Goal: Task Accomplishment & Management: Use online tool/utility

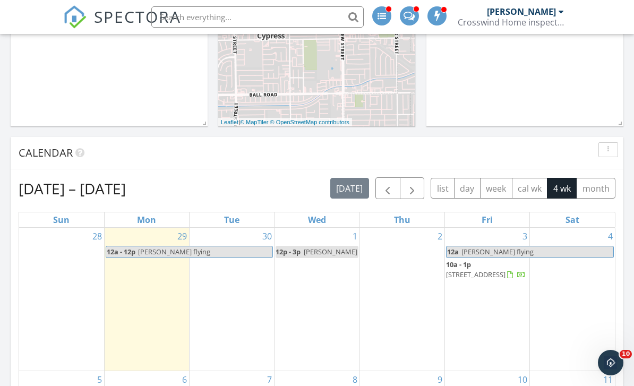
scroll to position [349, 0]
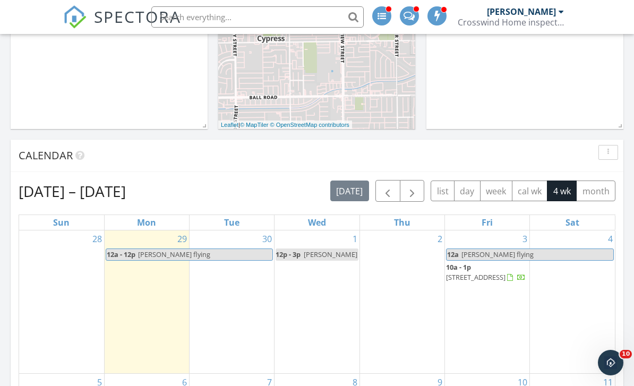
click at [386, 192] on span "button" at bounding box center [388, 191] width 13 height 13
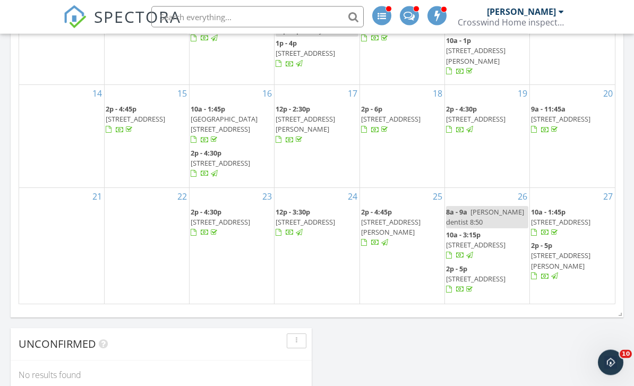
scroll to position [699, 0]
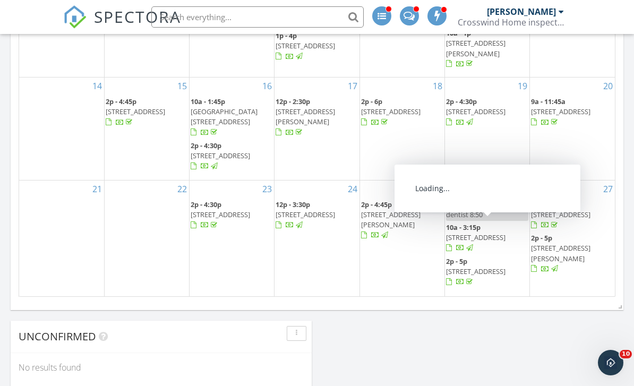
click at [476, 238] on span "5972 Spinnaker Bay Dr, Long Beach 90803" at bounding box center [476, 238] width 60 height 10
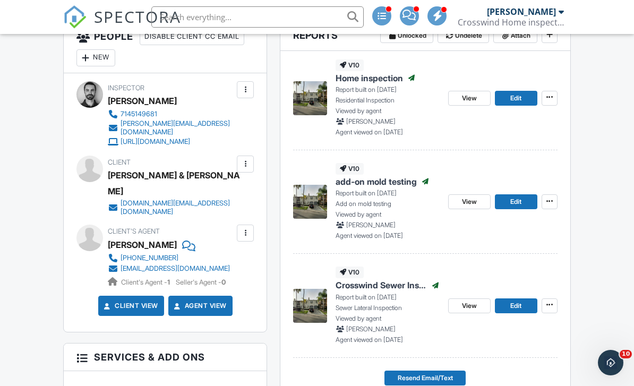
scroll to position [311, 0]
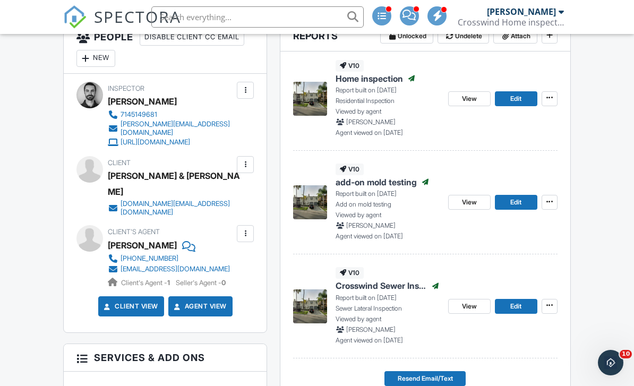
click at [515, 197] on span "Edit" at bounding box center [516, 202] width 11 height 11
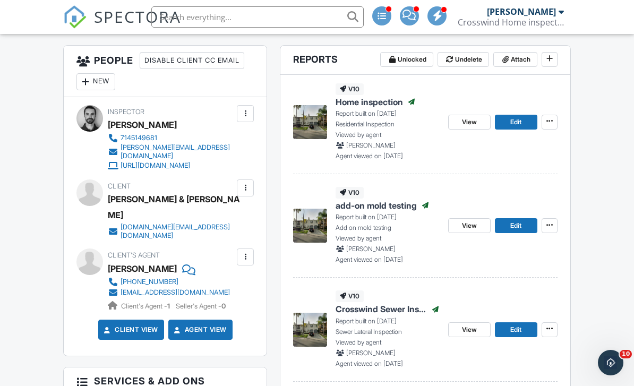
scroll to position [208, 0]
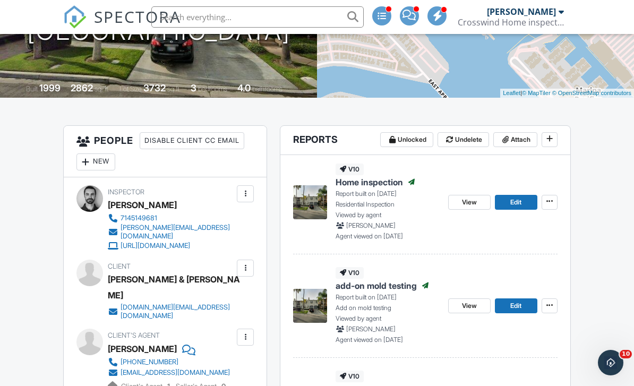
click at [516, 143] on span "Attach" at bounding box center [521, 139] width 20 height 11
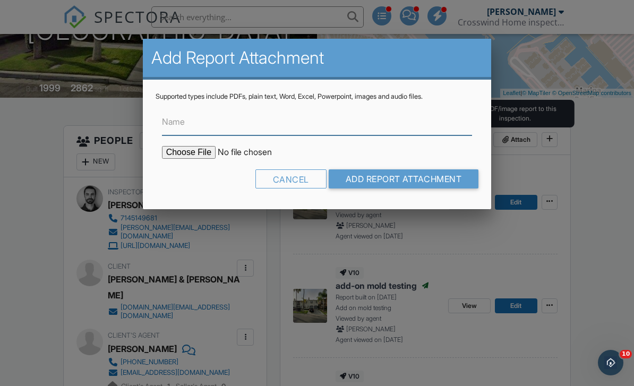
click at [388, 130] on input "Name" at bounding box center [317, 122] width 311 height 26
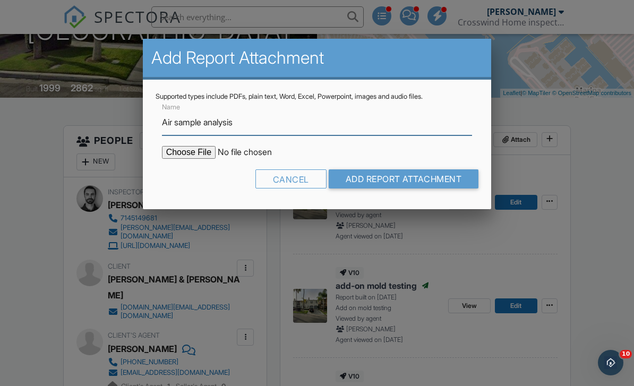
type input "Air sample analysis"
click at [176, 152] on input "file" at bounding box center [252, 152] width 181 height 13
type input "C:\fakepath\5972 spinnaker air sample analysis.pdf"
click at [433, 177] on input "Add Report Attachment" at bounding box center [404, 179] width 150 height 19
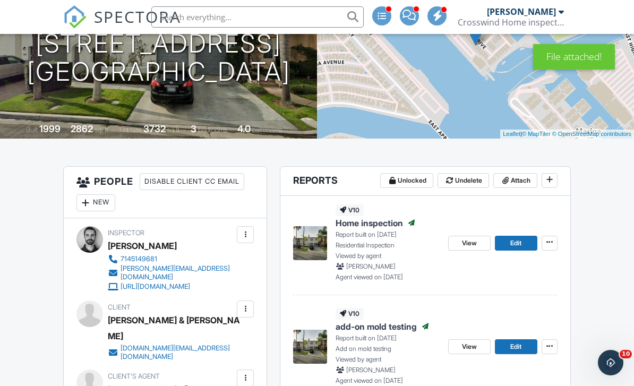
click at [512, 179] on span "Attach" at bounding box center [521, 180] width 20 height 11
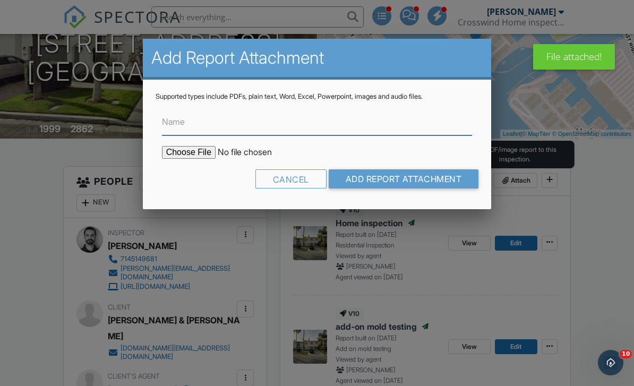
click at [358, 123] on input "Name" at bounding box center [317, 122] width 311 height 26
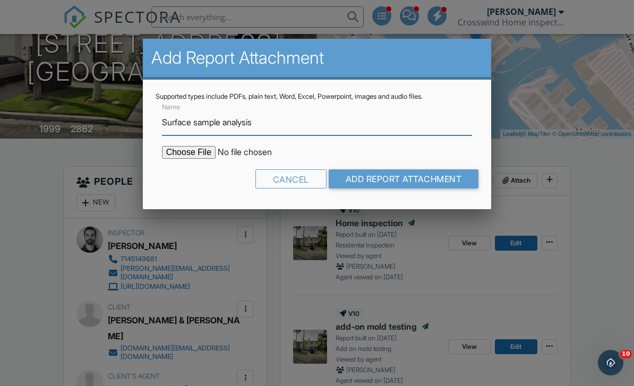
type input "Surface sample analysis"
click at [189, 153] on input "file" at bounding box center [252, 152] width 181 height 13
type input "C:\fakepath\5972 spinnaker surface sample.pdf"
click at [400, 178] on input "Add Report Attachment" at bounding box center [404, 179] width 150 height 19
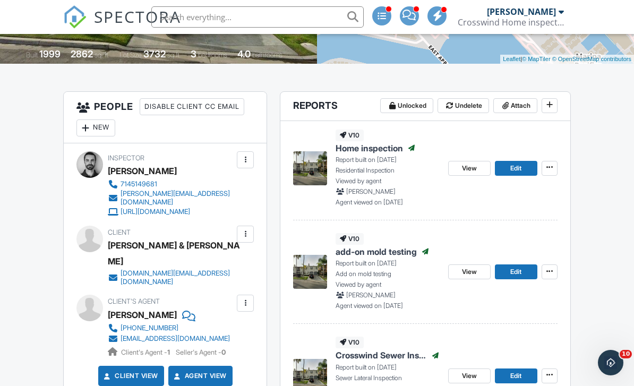
scroll to position [241, 0]
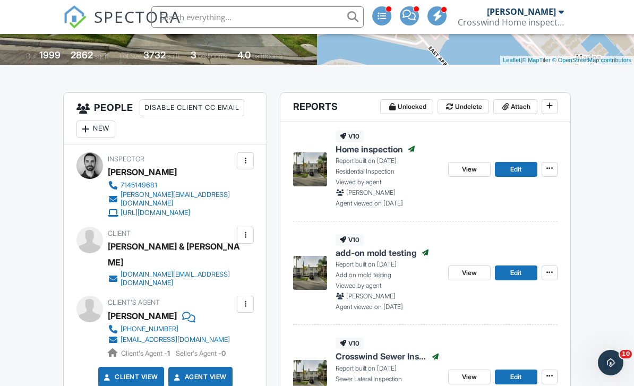
click at [476, 170] on span "View" at bounding box center [469, 169] width 15 height 11
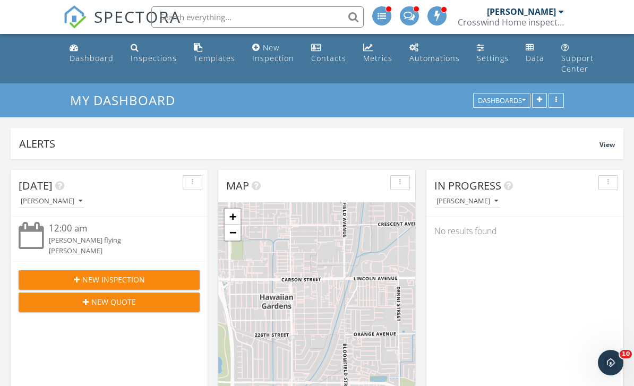
scroll to position [228, 197]
